Goal: Answer question/provide support

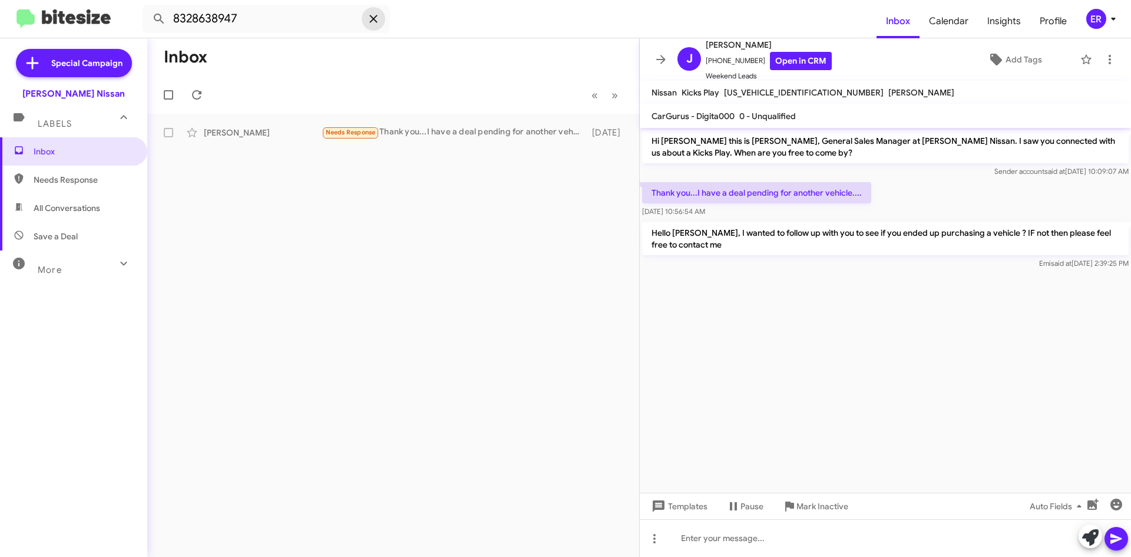
click at [376, 16] on icon at bounding box center [373, 19] width 8 height 8
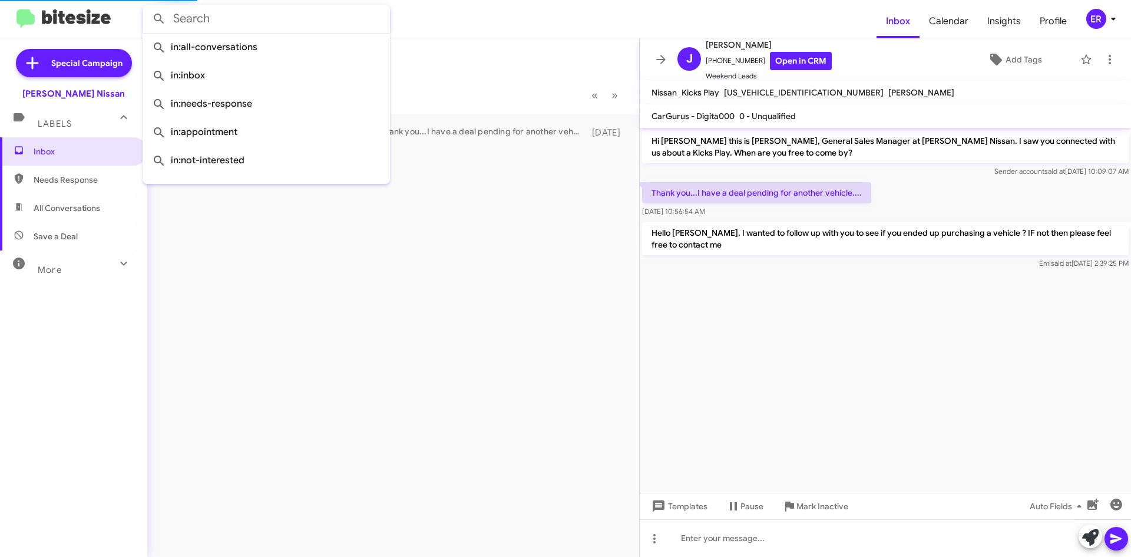
click at [507, 24] on form at bounding box center [510, 19] width 734 height 28
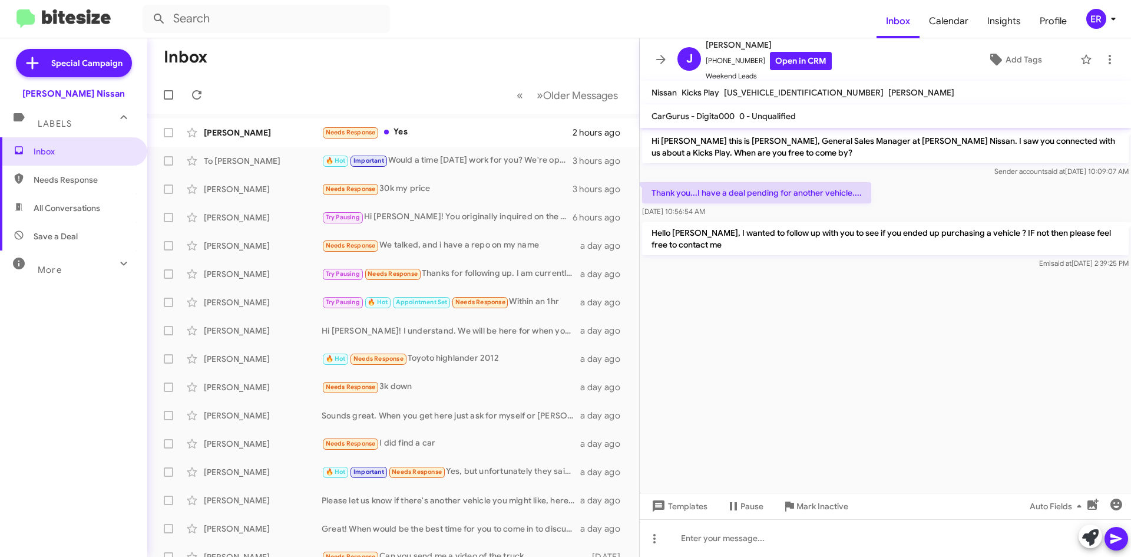
click at [473, 118] on mat-action-list "James Ratliff Needs Response Yes 2 hours ago To Thi Nguyen 🔥 Hot Important Woul…" at bounding box center [393, 399] width 492 height 570
click at [465, 123] on div "James Ratliff Needs Response Yes 2 hours ago" at bounding box center [393, 133] width 473 height 24
click at [465, 117] on mat-action-list "James Ratliff Needs Response Yes 2 hours ago To Thi Nguyen 🔥 Hot Important Woul…" at bounding box center [393, 399] width 492 height 570
click at [448, 130] on div "Needs Response Yes" at bounding box center [452, 133] width 261 height 14
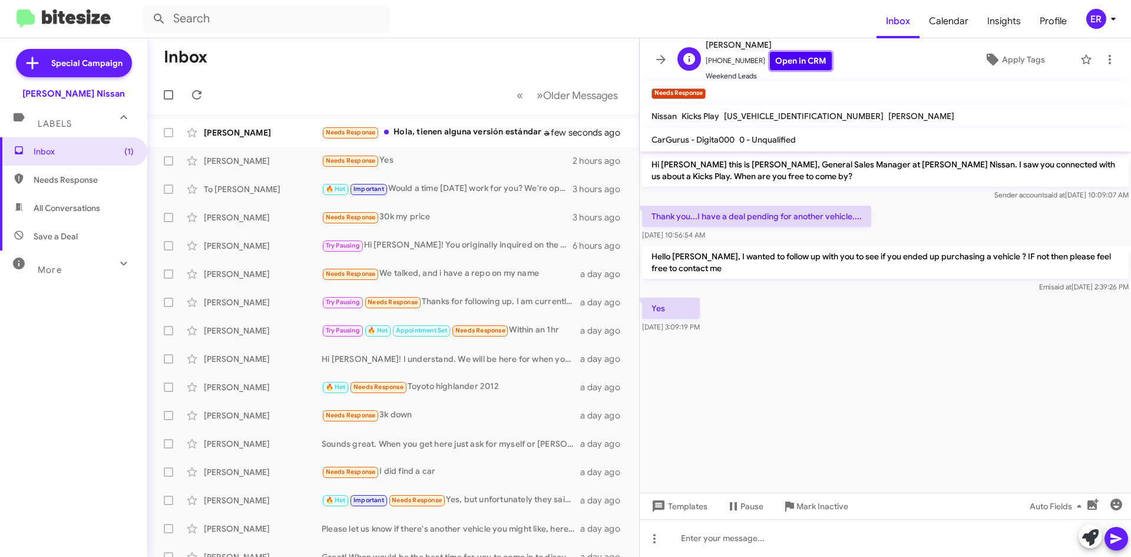
click at [807, 63] on link "Open in CRM" at bounding box center [801, 61] width 62 height 18
click at [1103, 67] on button at bounding box center [1110, 60] width 24 height 24
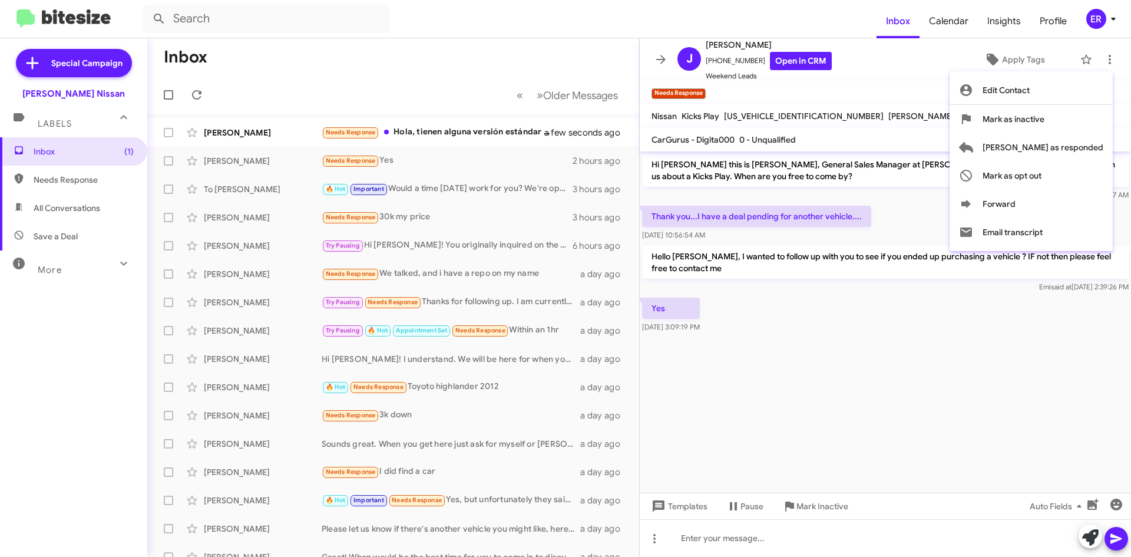
click at [1097, 61] on div at bounding box center [565, 278] width 1131 height 557
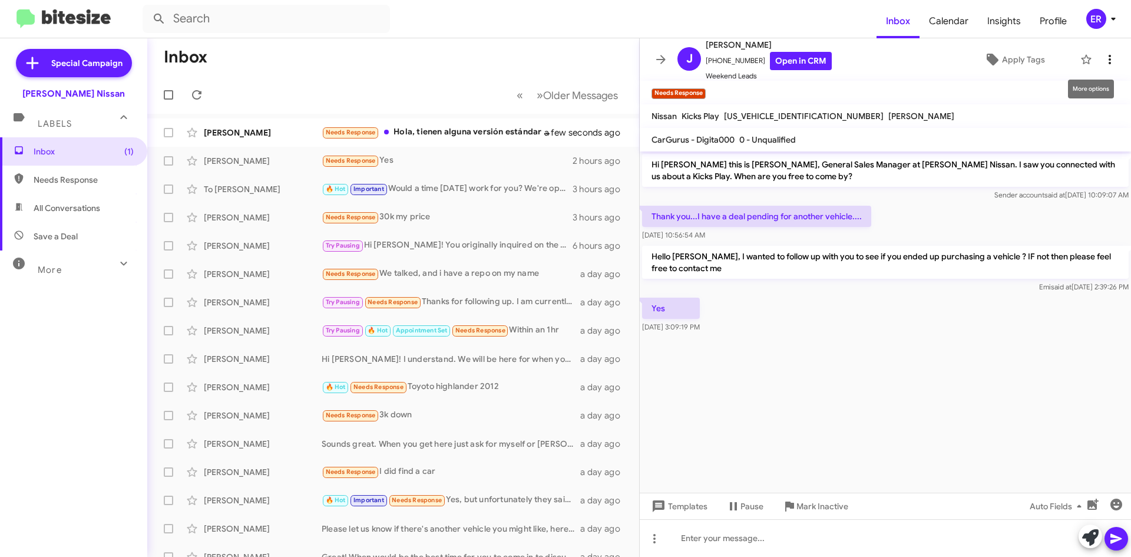
click at [1103, 61] on icon at bounding box center [1110, 59] width 14 height 14
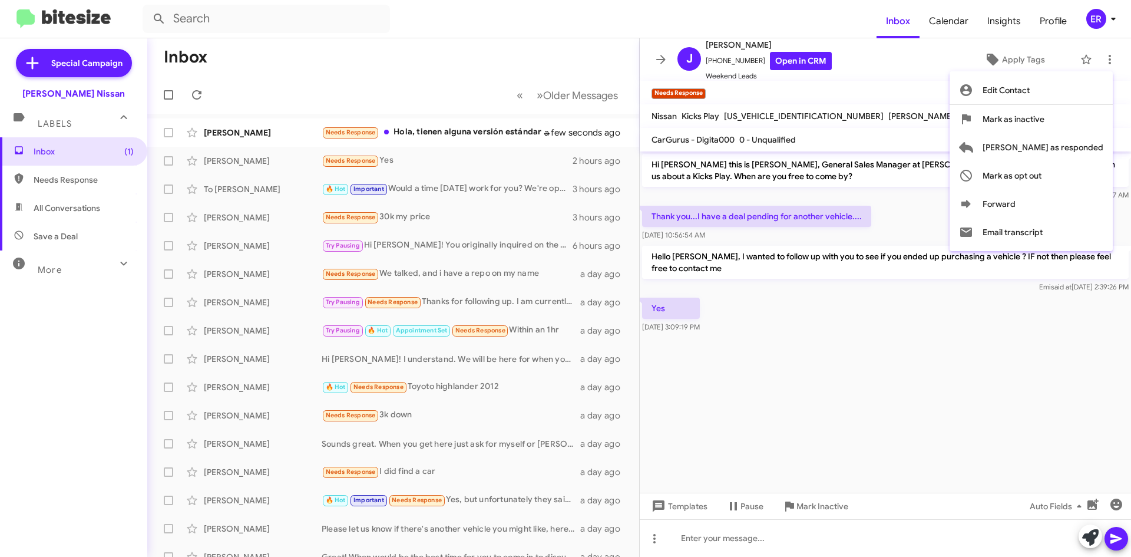
click at [918, 95] on div at bounding box center [565, 278] width 1131 height 557
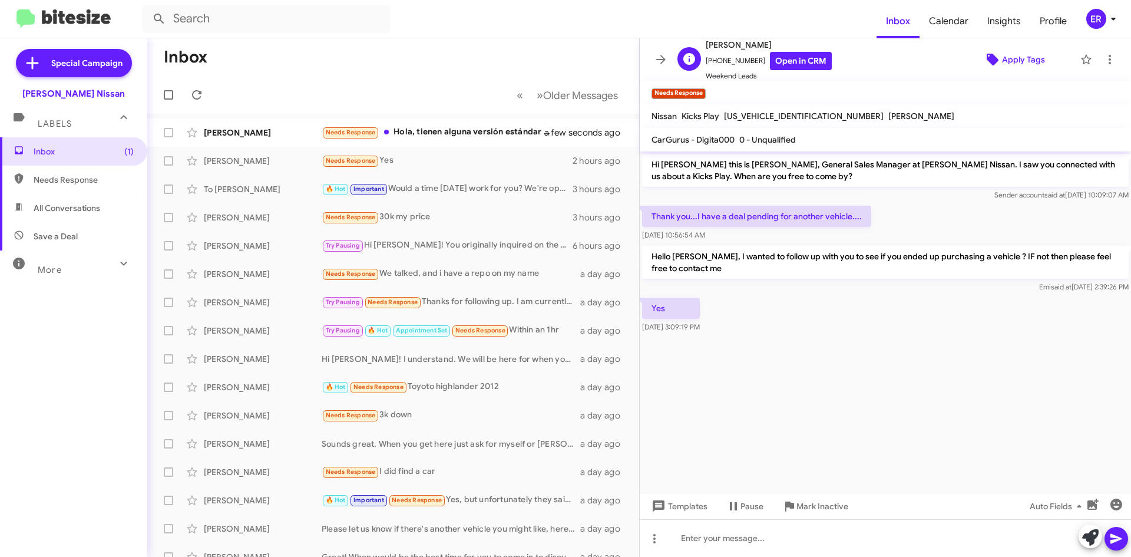
click at [1034, 67] on span "Apply Tags" at bounding box center [1023, 59] width 43 height 21
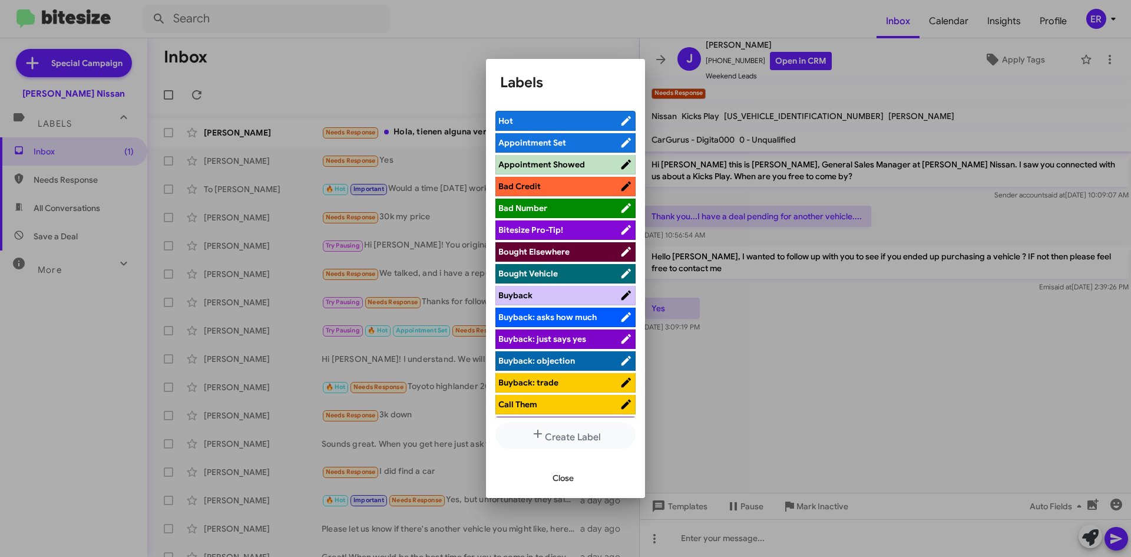
click at [574, 255] on span "Bought Elsewhere" at bounding box center [558, 252] width 121 height 12
click at [572, 478] on span "Close" at bounding box center [563, 477] width 21 height 21
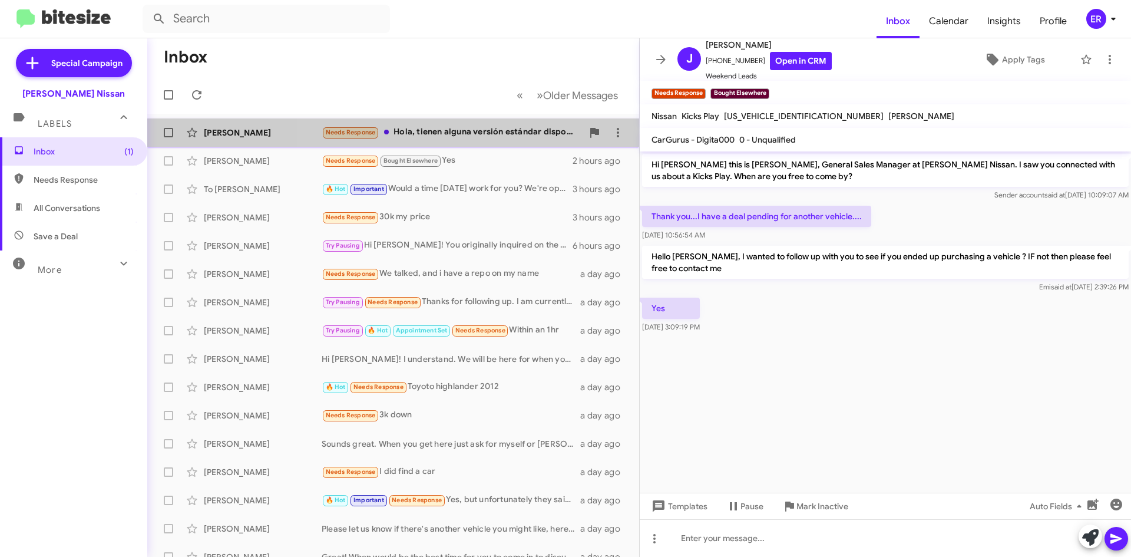
click at [473, 131] on div "Needs Response Hola, tienen alguna versión estándar disponible?" at bounding box center [452, 133] width 261 height 14
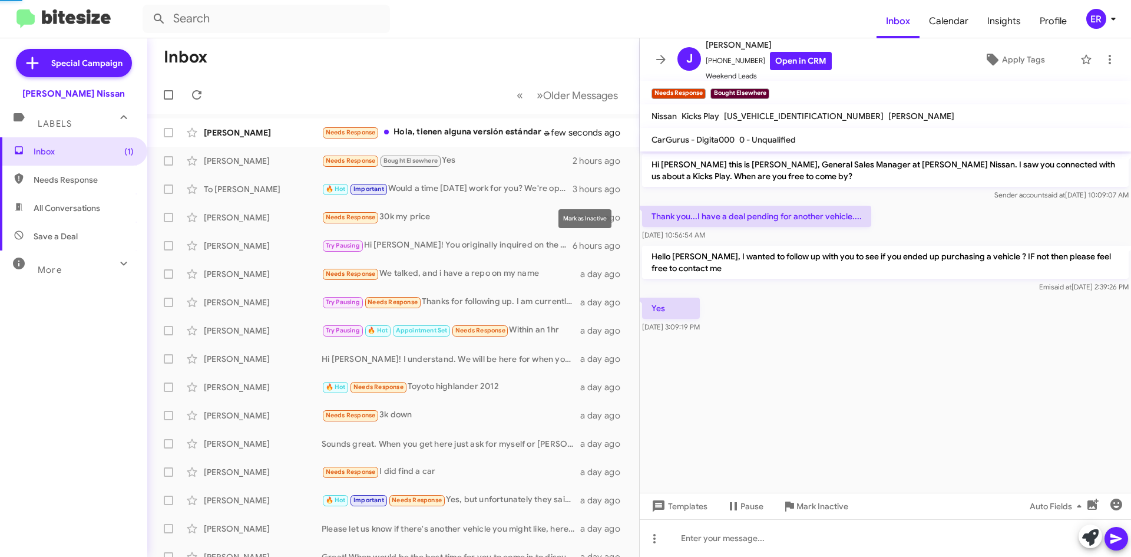
scroll to position [125, 0]
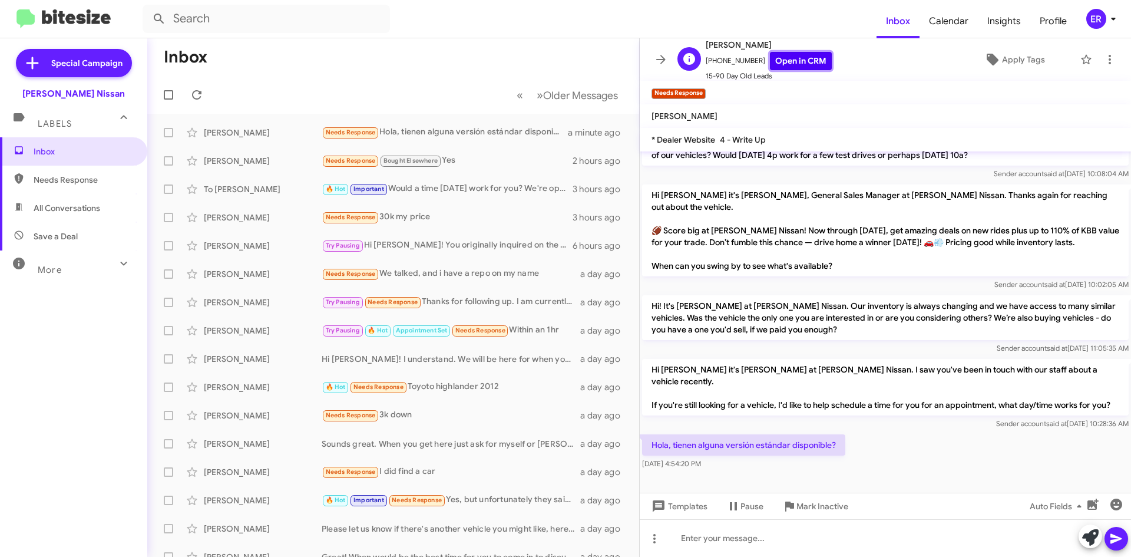
click at [776, 64] on link "Open in CRM" at bounding box center [801, 61] width 62 height 18
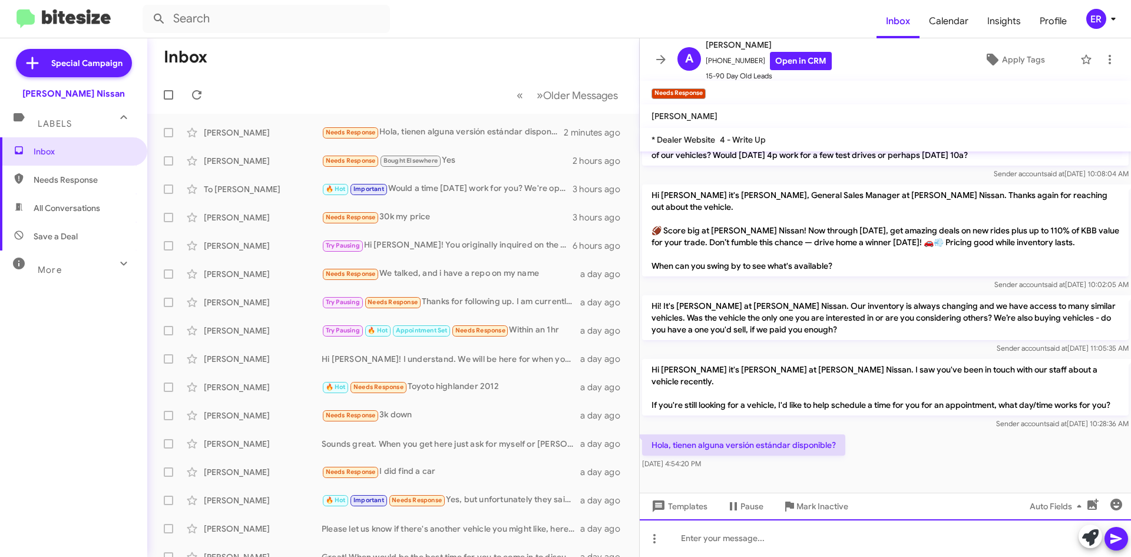
click at [738, 537] on div at bounding box center [885, 538] width 491 height 38
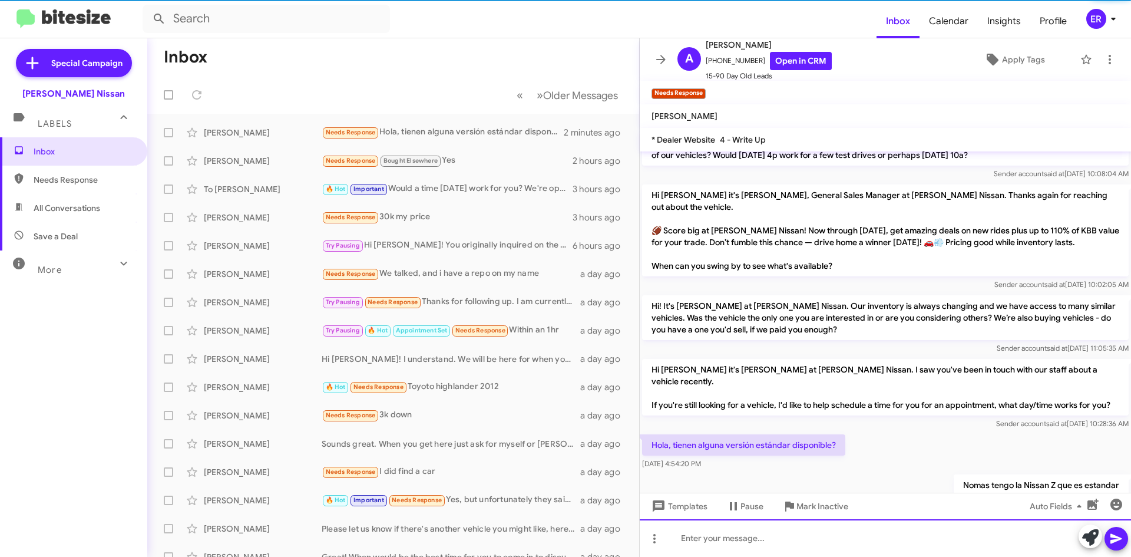
scroll to position [0, 0]
